Goal: Manage account settings

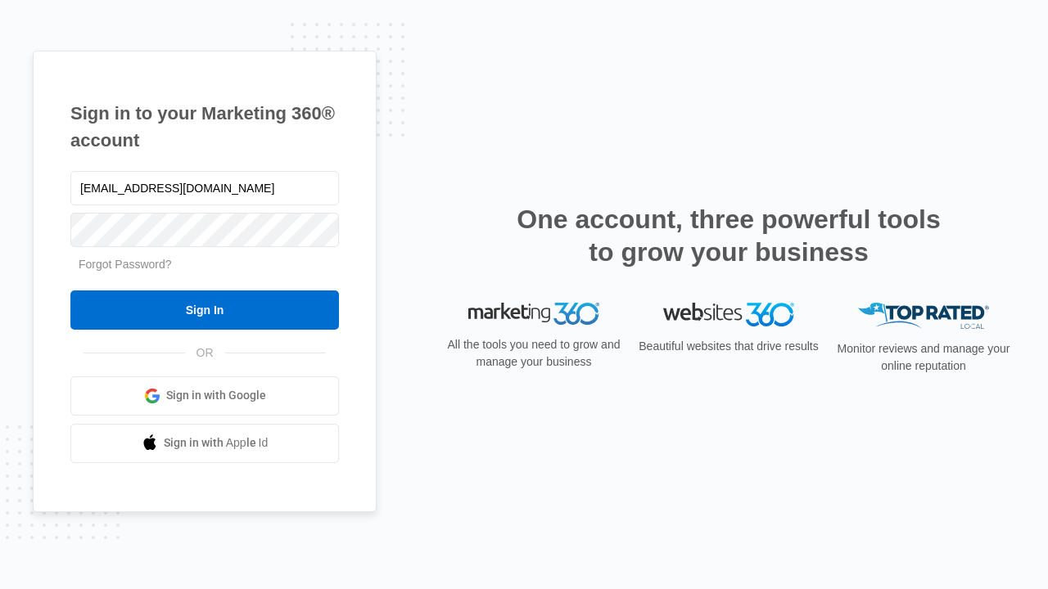
type input "[EMAIL_ADDRESS][DOMAIN_NAME]"
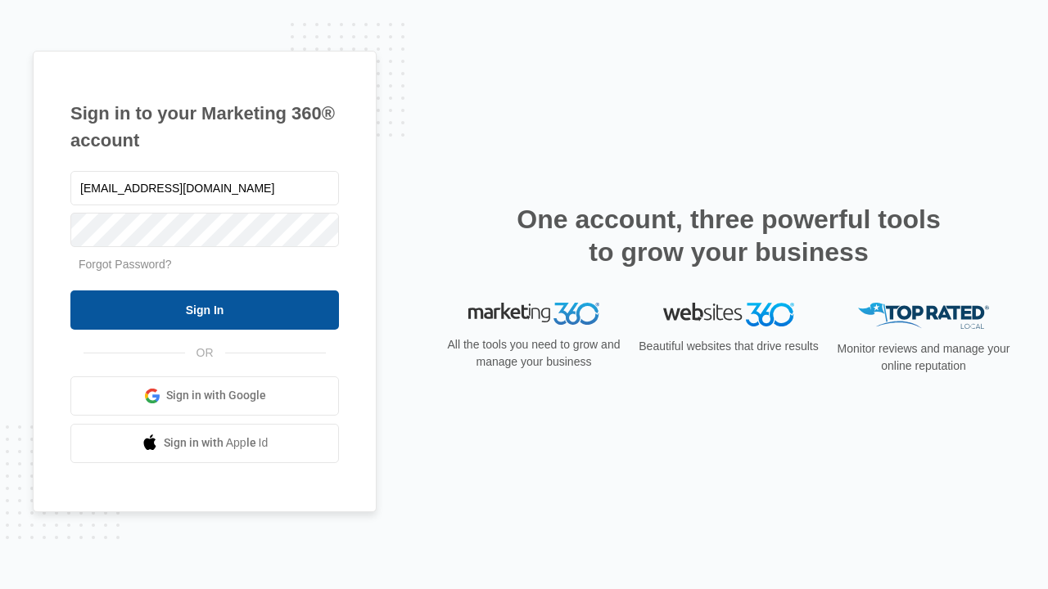
click at [205, 309] on input "Sign In" at bounding box center [204, 310] width 268 height 39
